Goal: Information Seeking & Learning: Learn about a topic

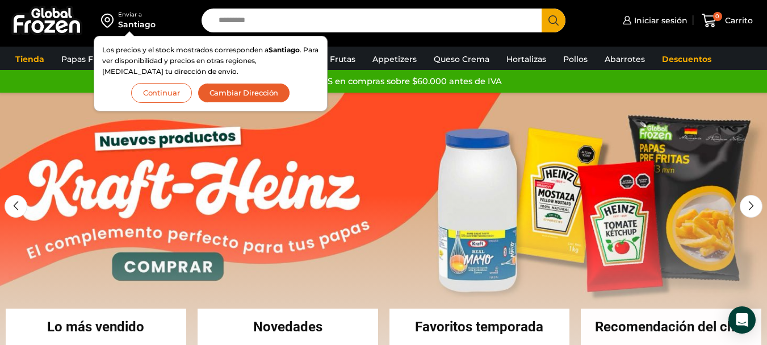
click at [169, 91] on button "Continuar" at bounding box center [161, 93] width 61 height 20
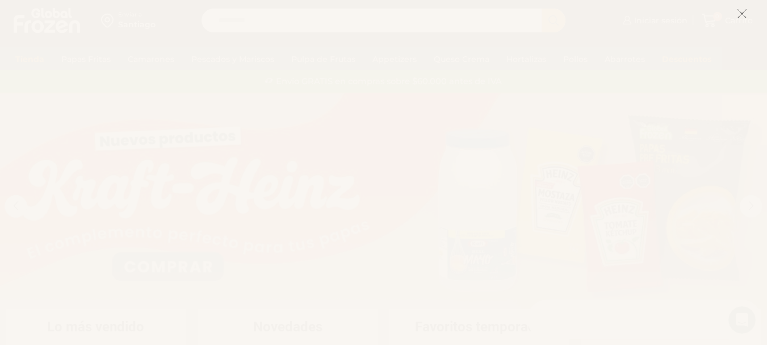
click at [737, 14] on icon at bounding box center [742, 14] width 10 height 10
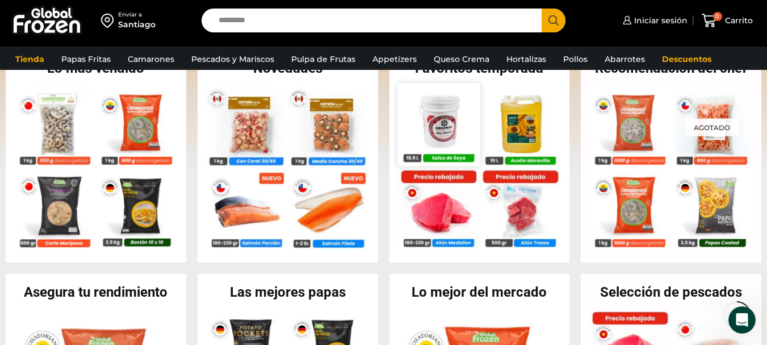
scroll to position [284, 0]
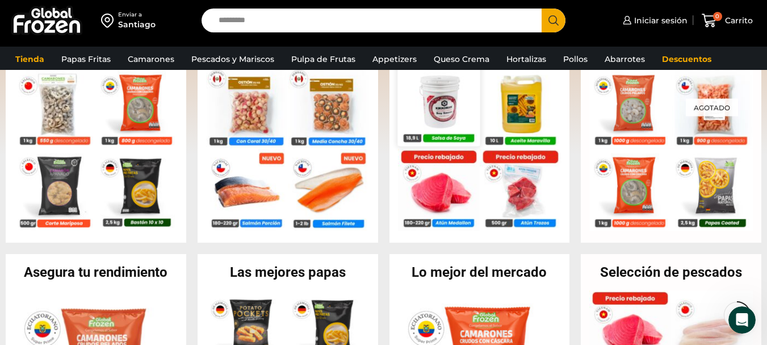
click at [453, 183] on img at bounding box center [439, 190] width 82 height 82
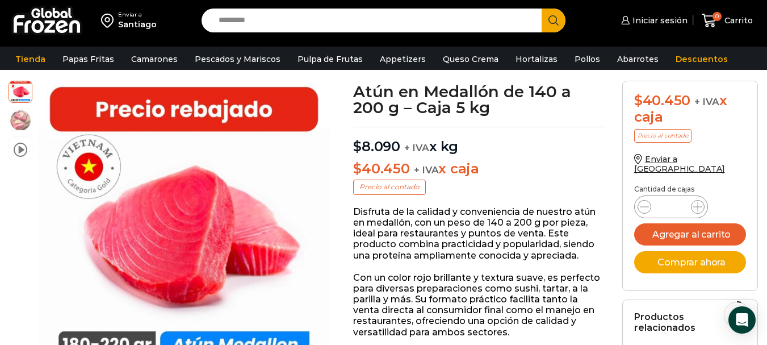
scroll to position [114, 0]
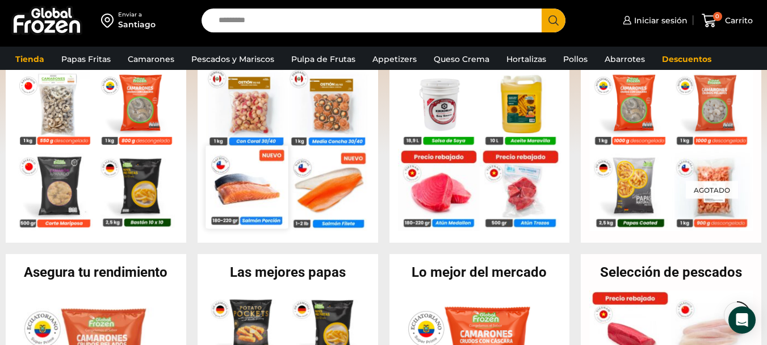
scroll to position [227, 0]
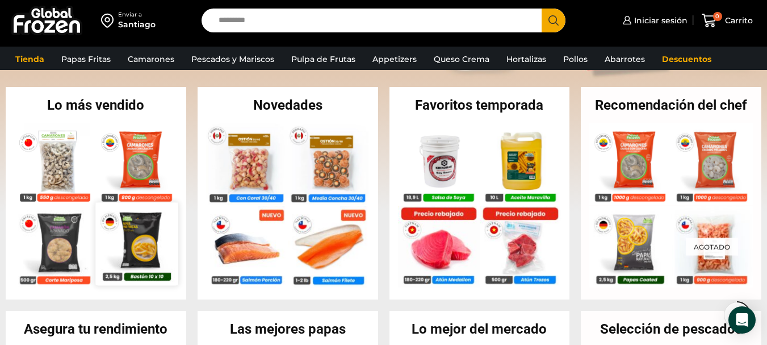
click at [151, 228] on img at bounding box center [136, 243] width 82 height 82
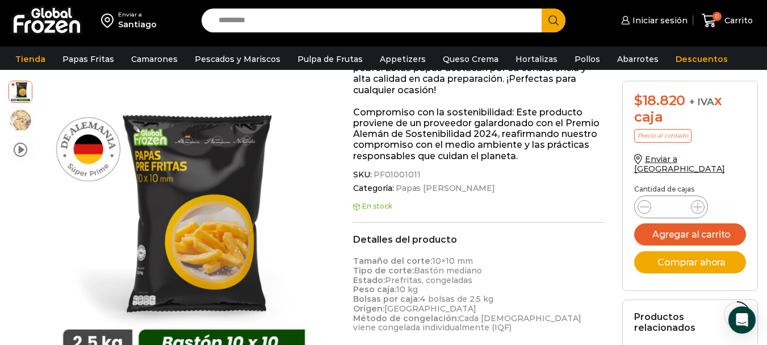
scroll to position [341, 0]
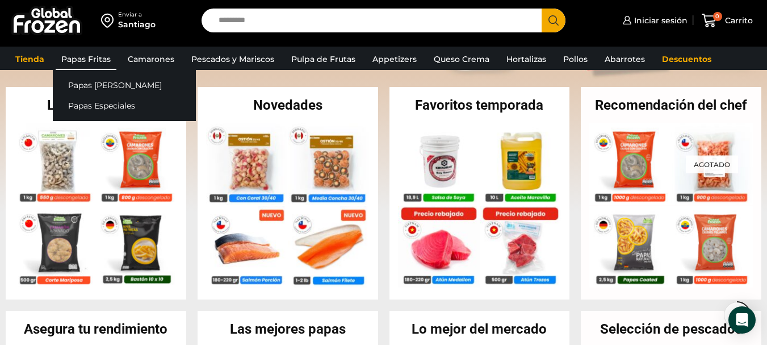
click at [102, 63] on link "Papas Fritas" at bounding box center [86, 59] width 61 height 22
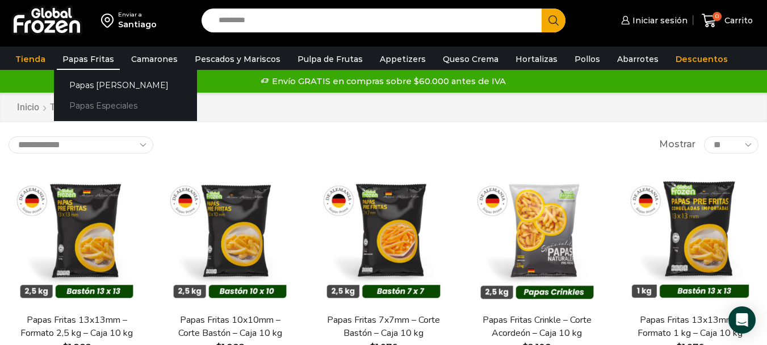
click at [102, 103] on link "Papas Especiales" at bounding box center [125, 105] width 143 height 21
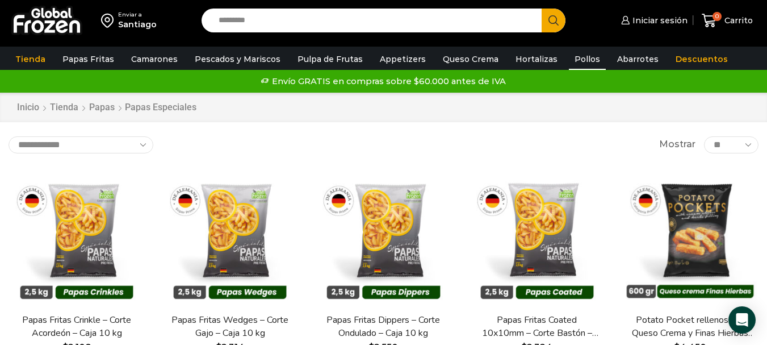
click at [569, 61] on link "Pollos" at bounding box center [587, 59] width 37 height 22
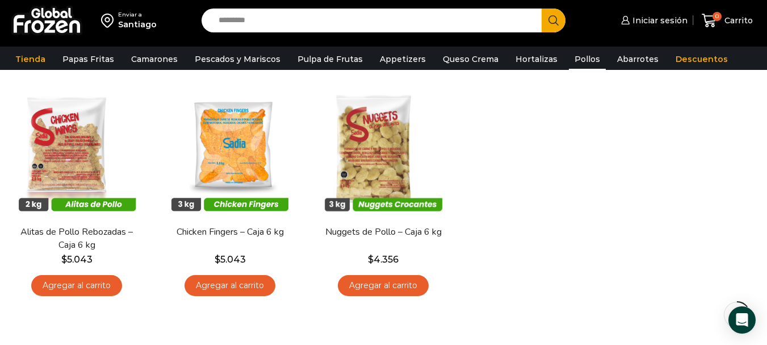
scroll to position [114, 0]
